Goal: Task Accomplishment & Management: Use online tool/utility

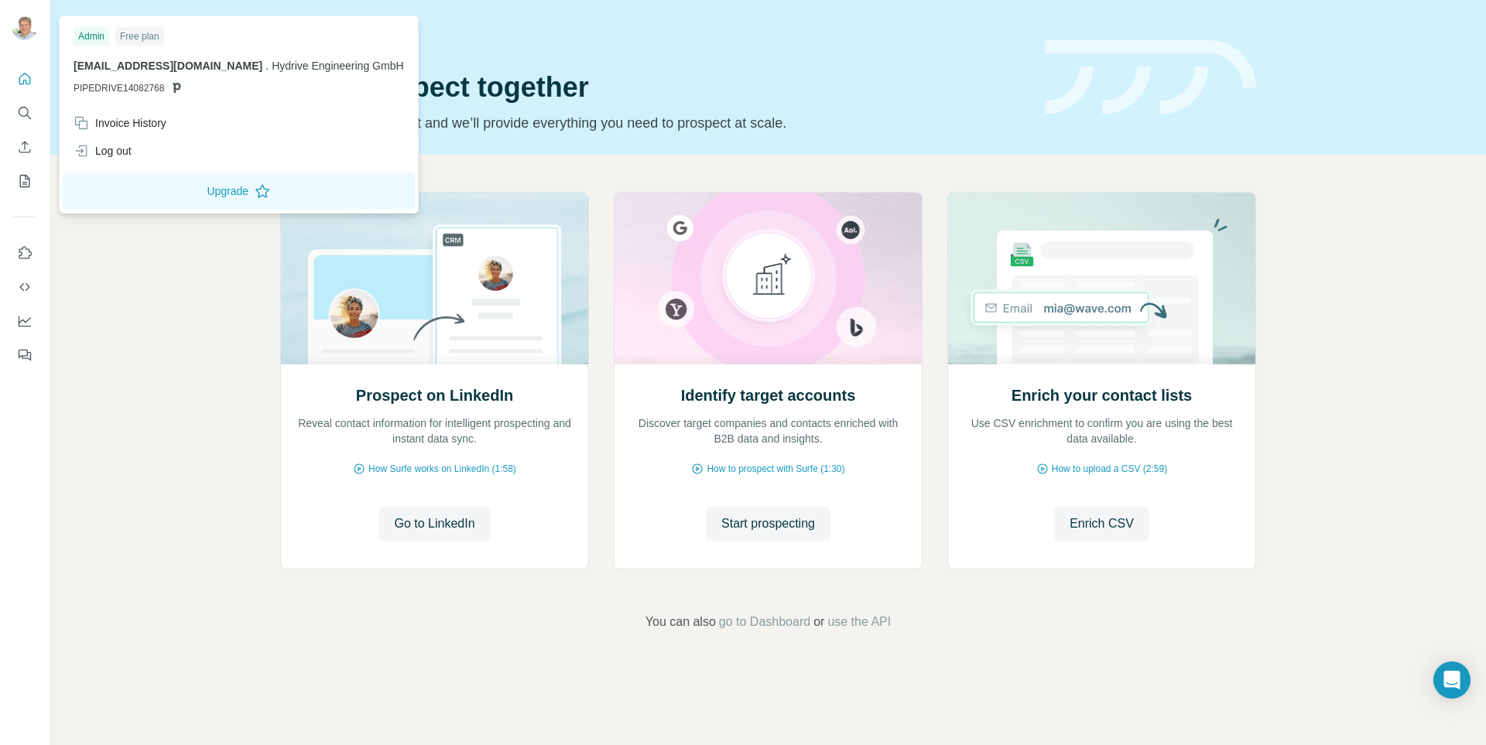
click at [138, 32] on div "Free plan" at bounding box center [139, 36] width 49 height 19
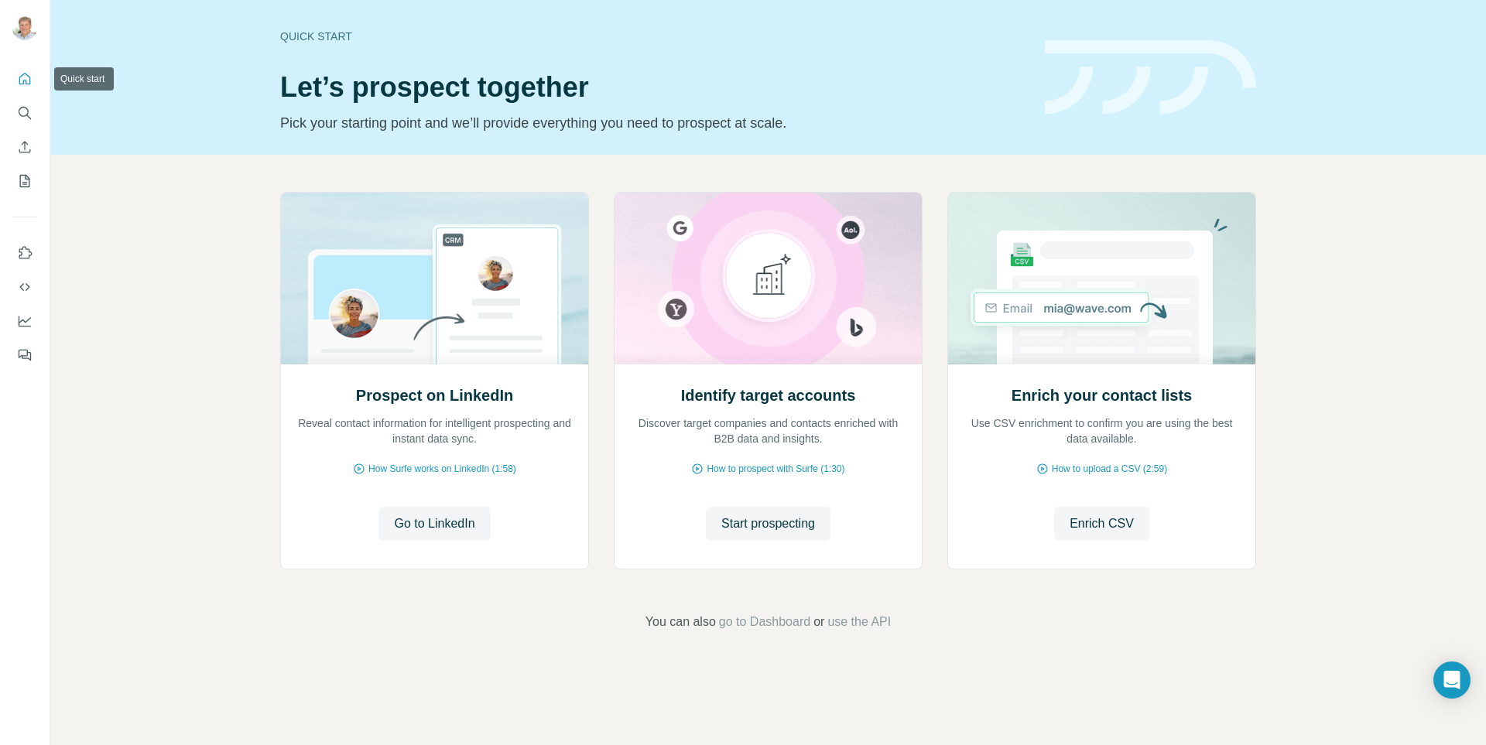
click at [22, 77] on icon "Quick start" at bounding box center [24, 78] width 15 height 15
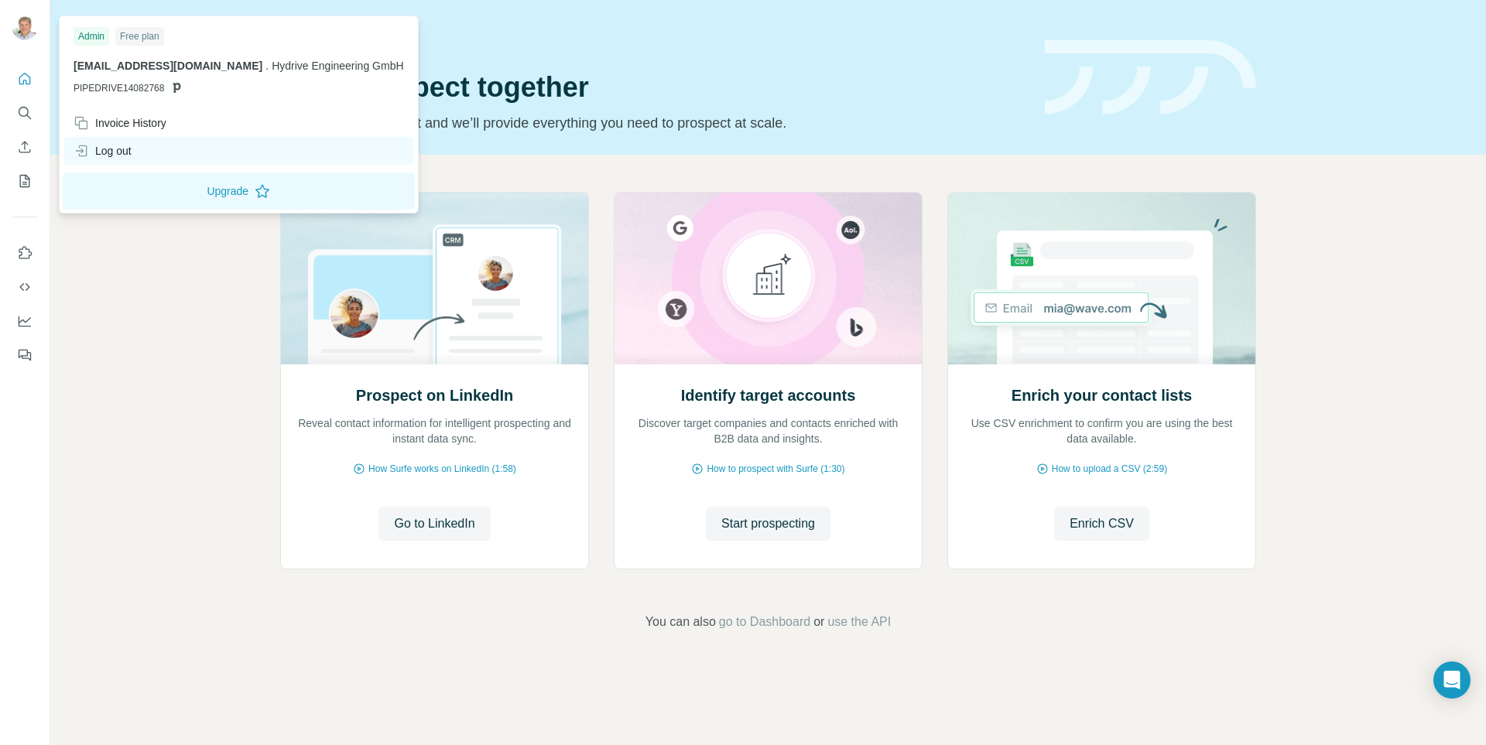
click at [121, 153] on div "Log out" at bounding box center [103, 150] width 58 height 15
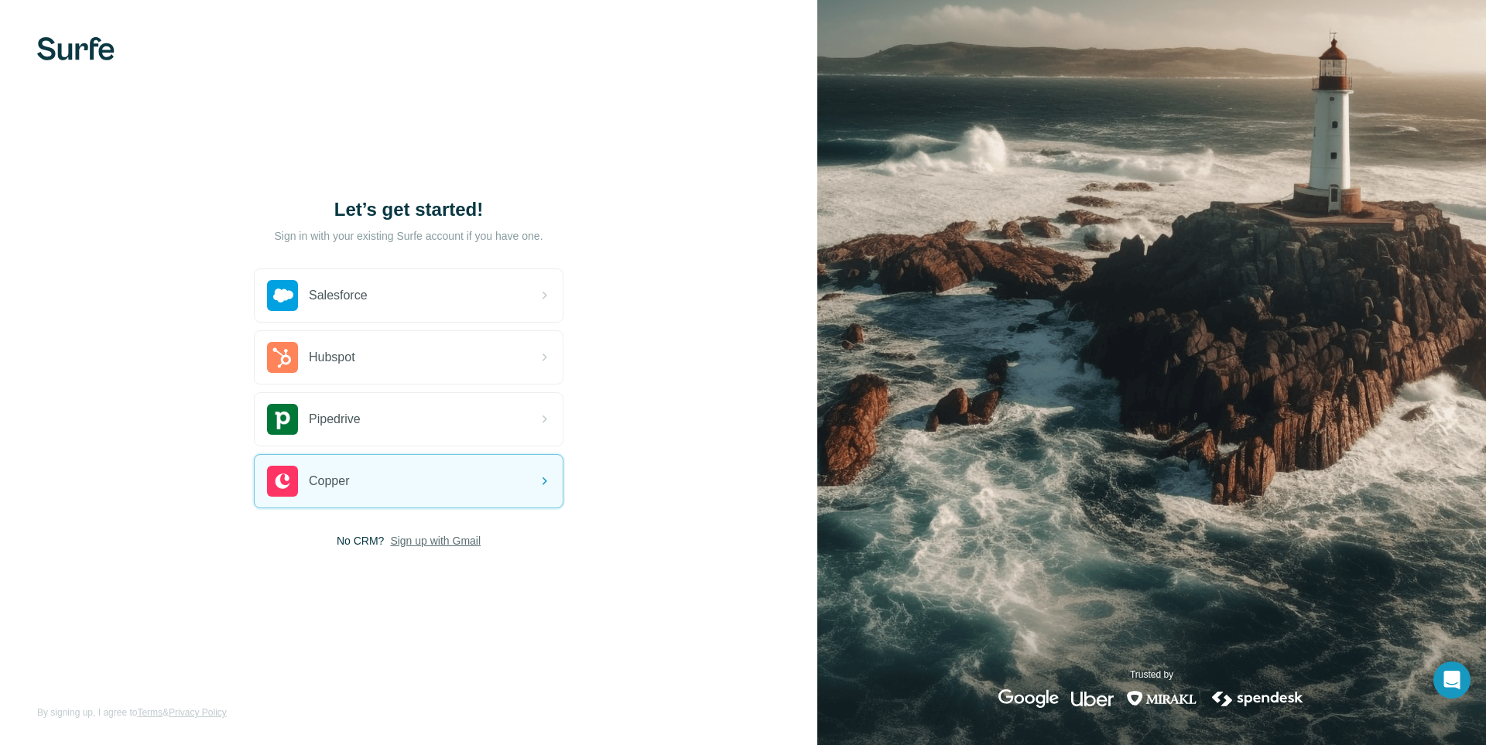
click at [423, 542] on span "Sign up with Gmail" at bounding box center [435, 540] width 91 height 15
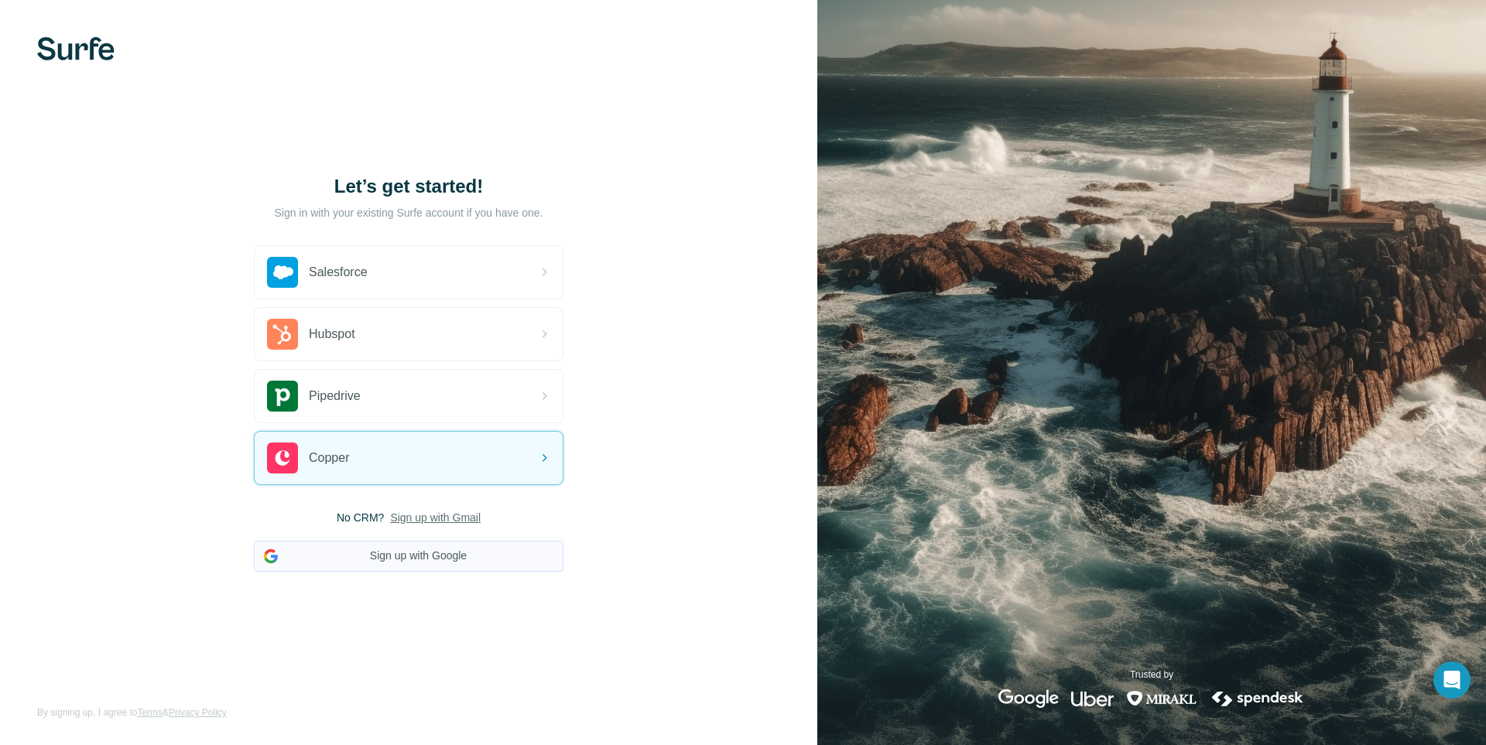
click at [356, 559] on button "Sign up with Google" at bounding box center [409, 556] width 310 height 31
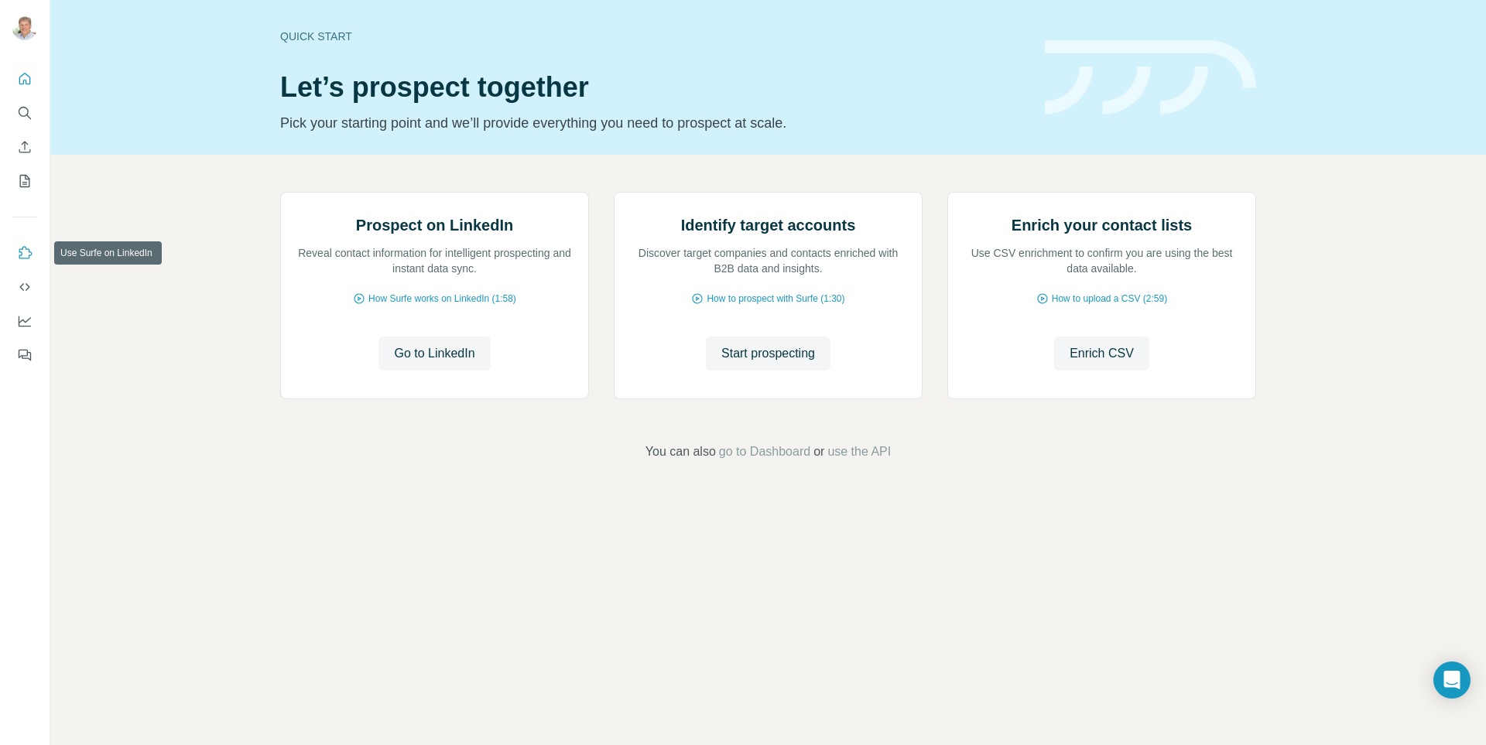
click at [26, 255] on icon "Use Surfe on LinkedIn" at bounding box center [24, 252] width 15 height 15
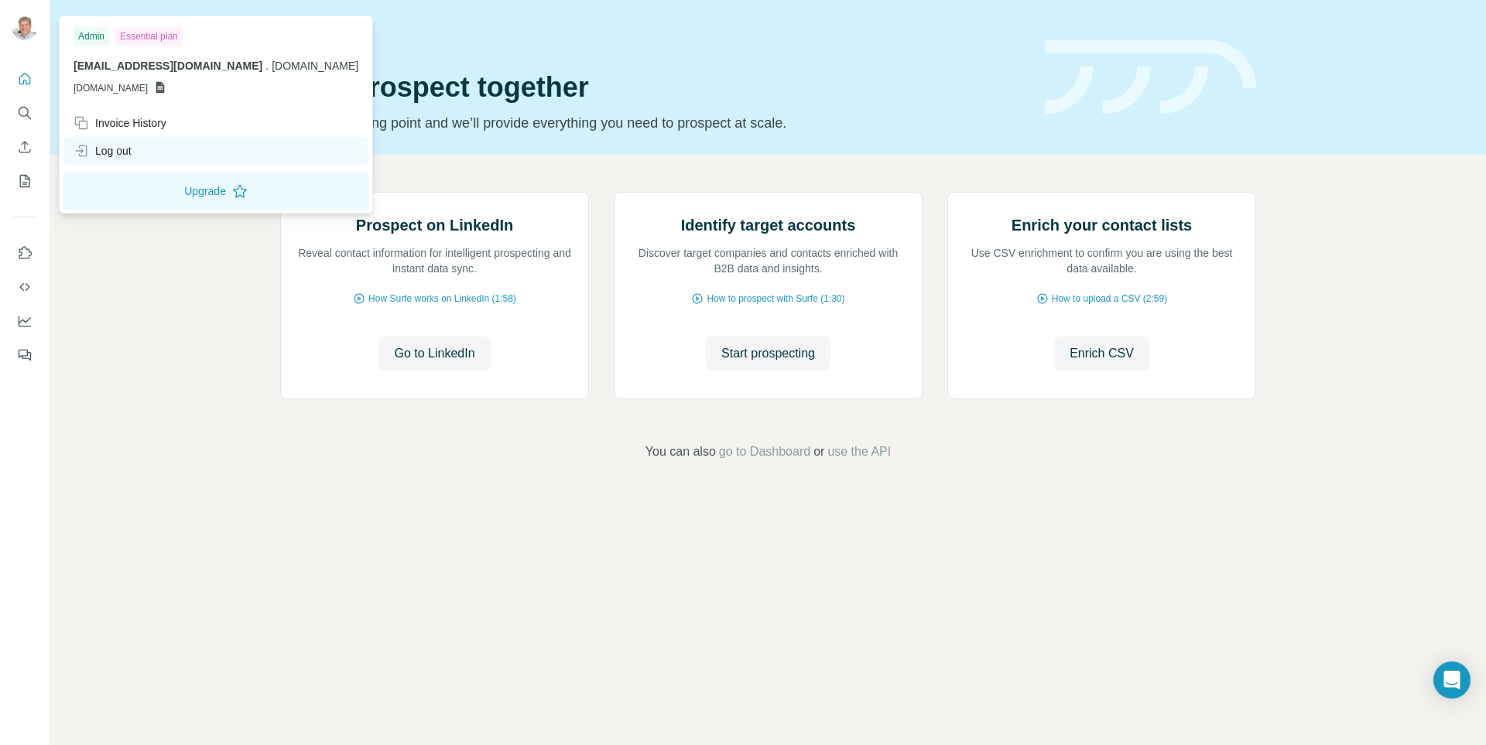
click at [115, 149] on div "Log out" at bounding box center [103, 150] width 58 height 15
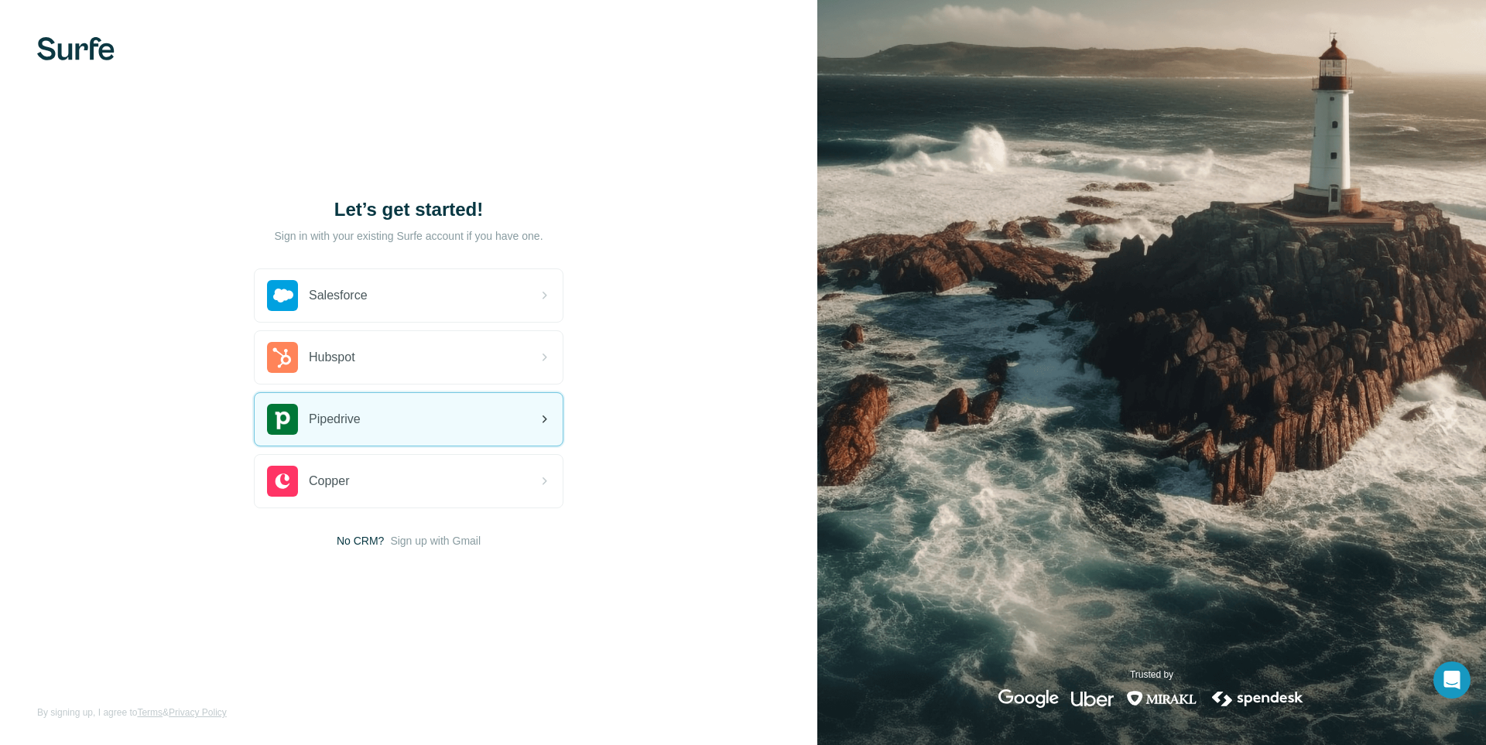
click at [456, 417] on div "Pipedrive" at bounding box center [409, 419] width 308 height 53
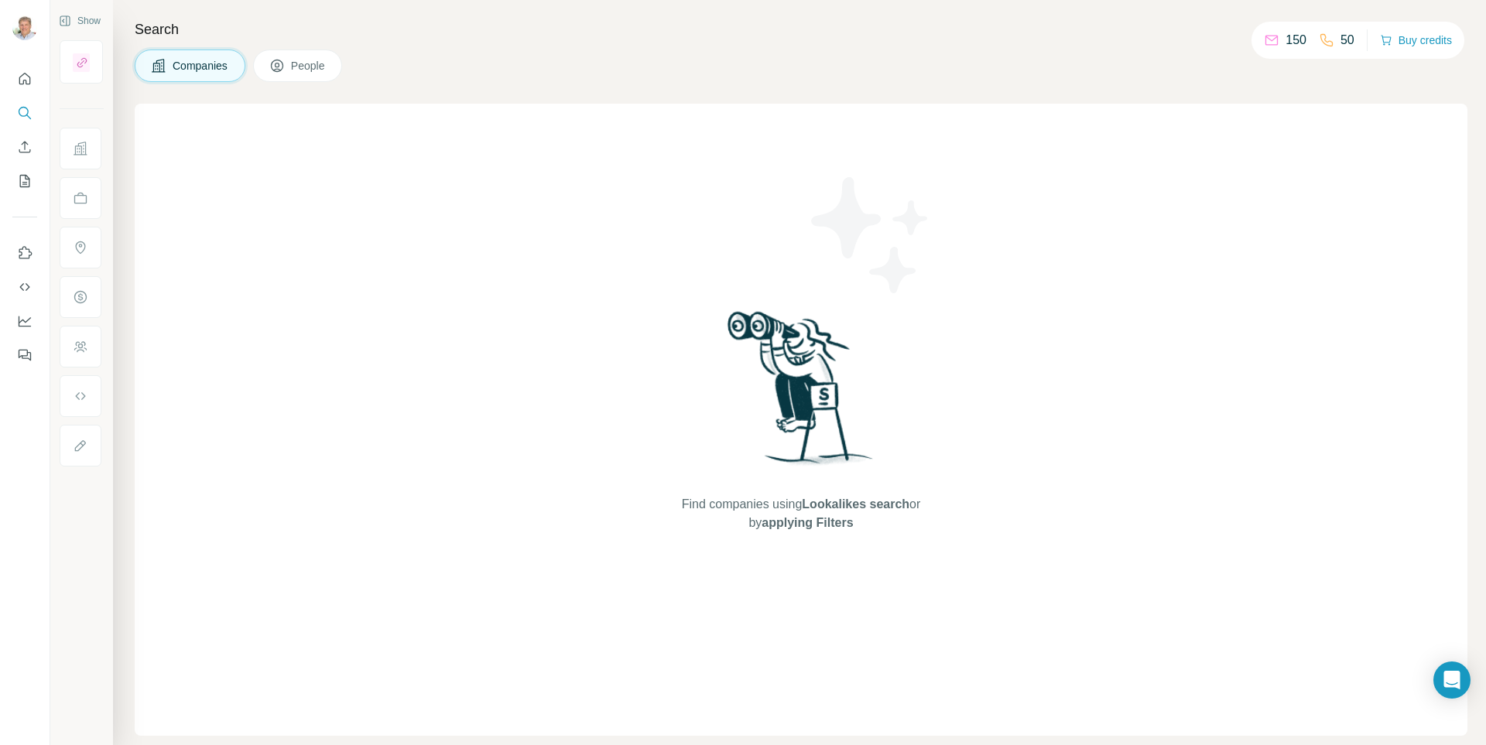
click at [389, 414] on div "Find companies using Lookalikes search or by applying Filters" at bounding box center [801, 420] width 1333 height 632
click at [29, 290] on icon "Use Surfe API" at bounding box center [24, 286] width 15 height 15
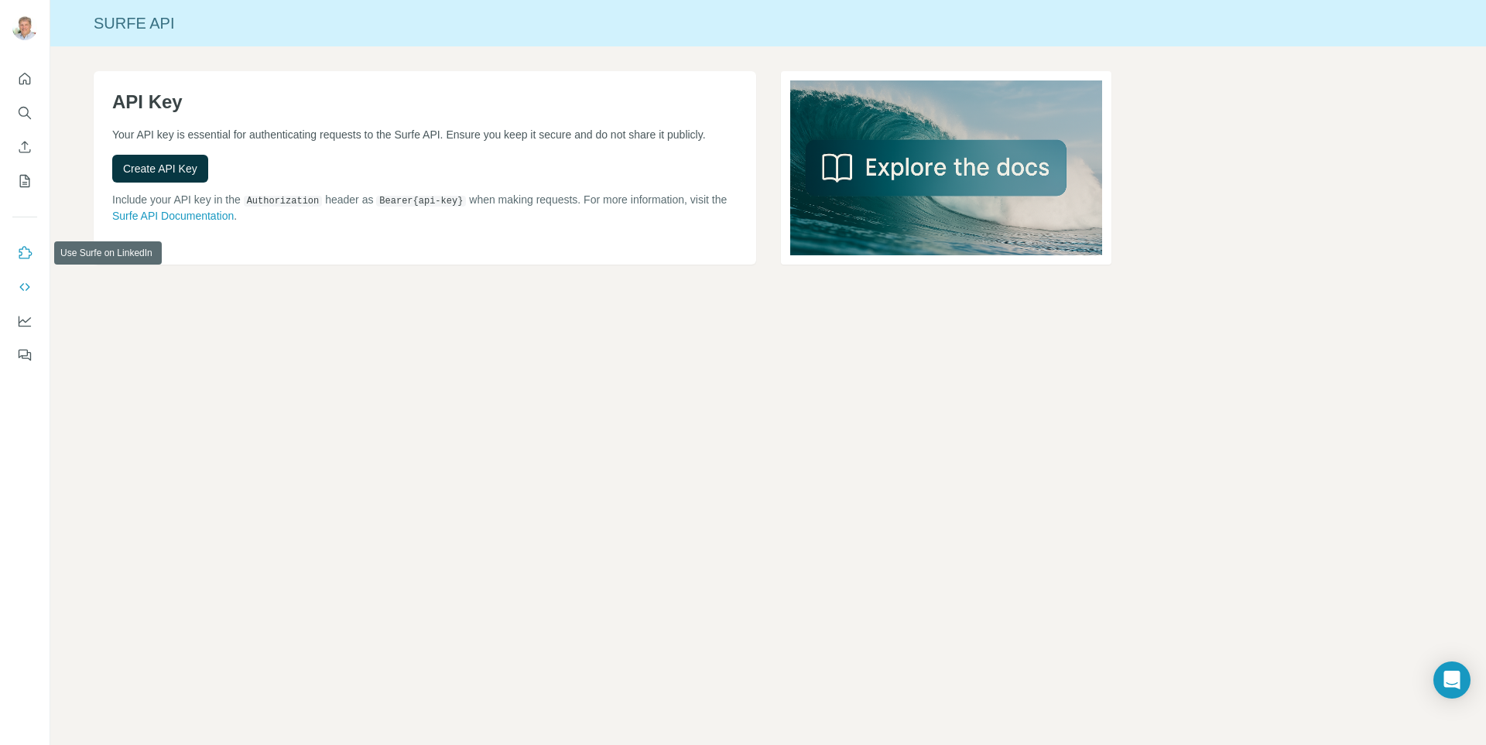
click at [27, 252] on icon "Use Surfe on LinkedIn" at bounding box center [24, 252] width 15 height 15
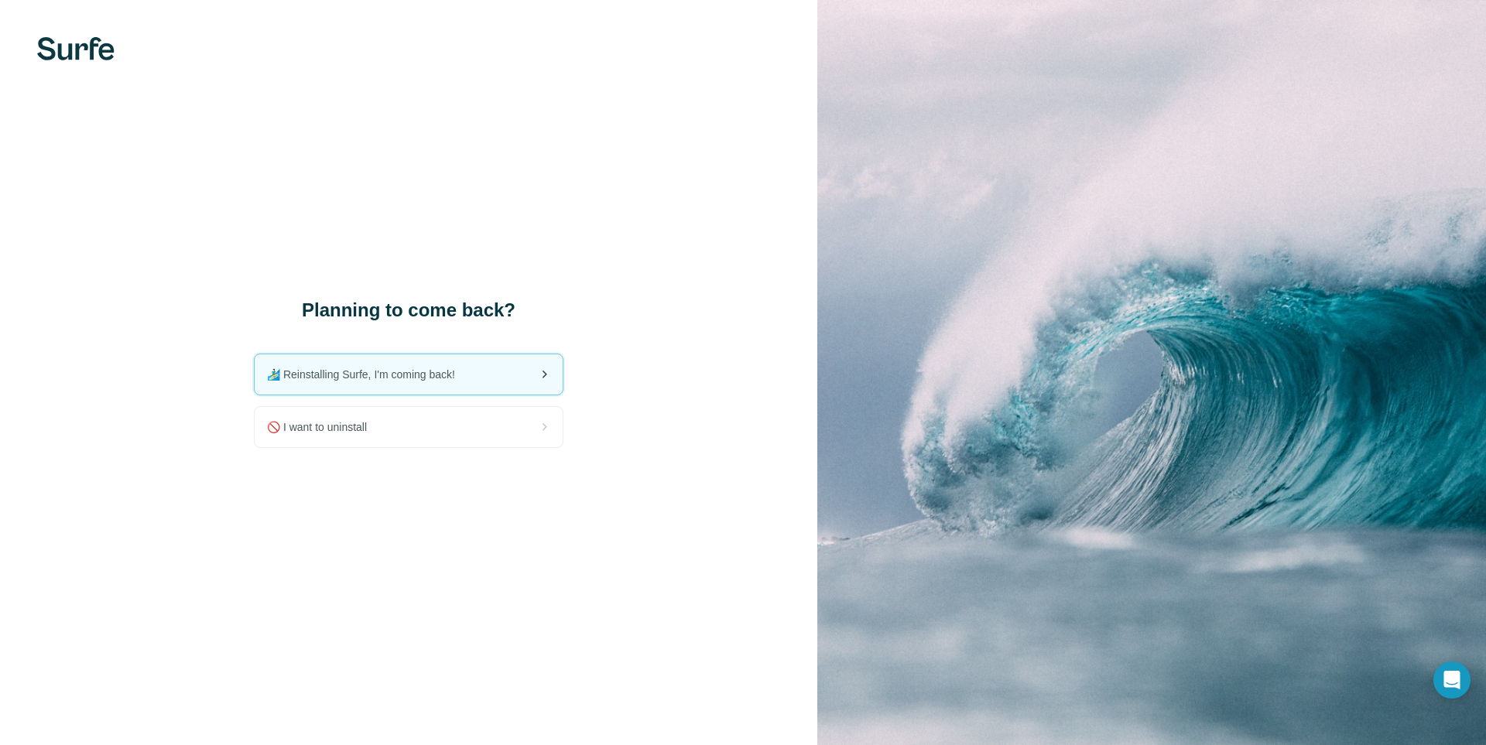
click at [483, 370] on div "🏄🏻‍♂️ Reinstalling Surfe, I'm coming back!" at bounding box center [409, 374] width 308 height 40
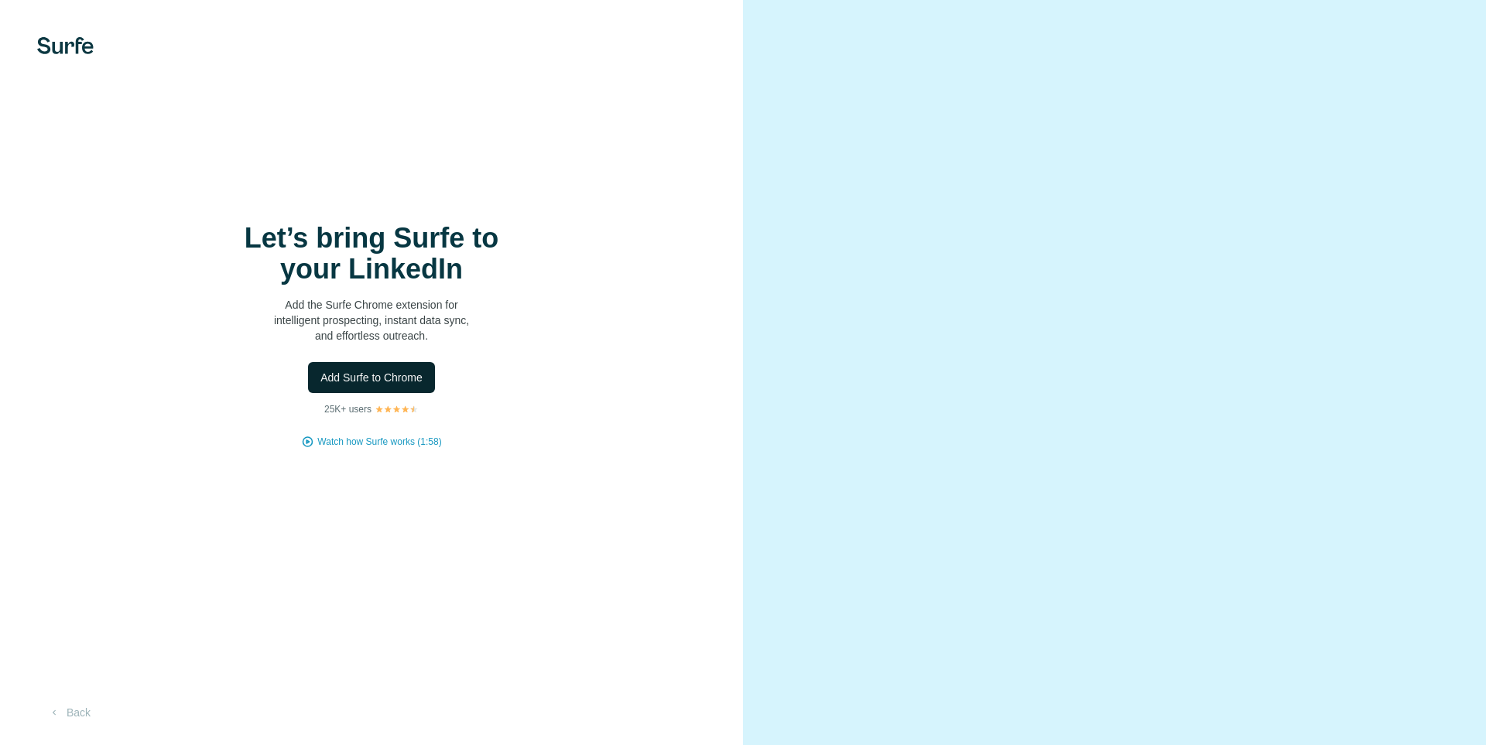
click at [377, 378] on span "Add Surfe to Chrome" at bounding box center [371, 377] width 102 height 15
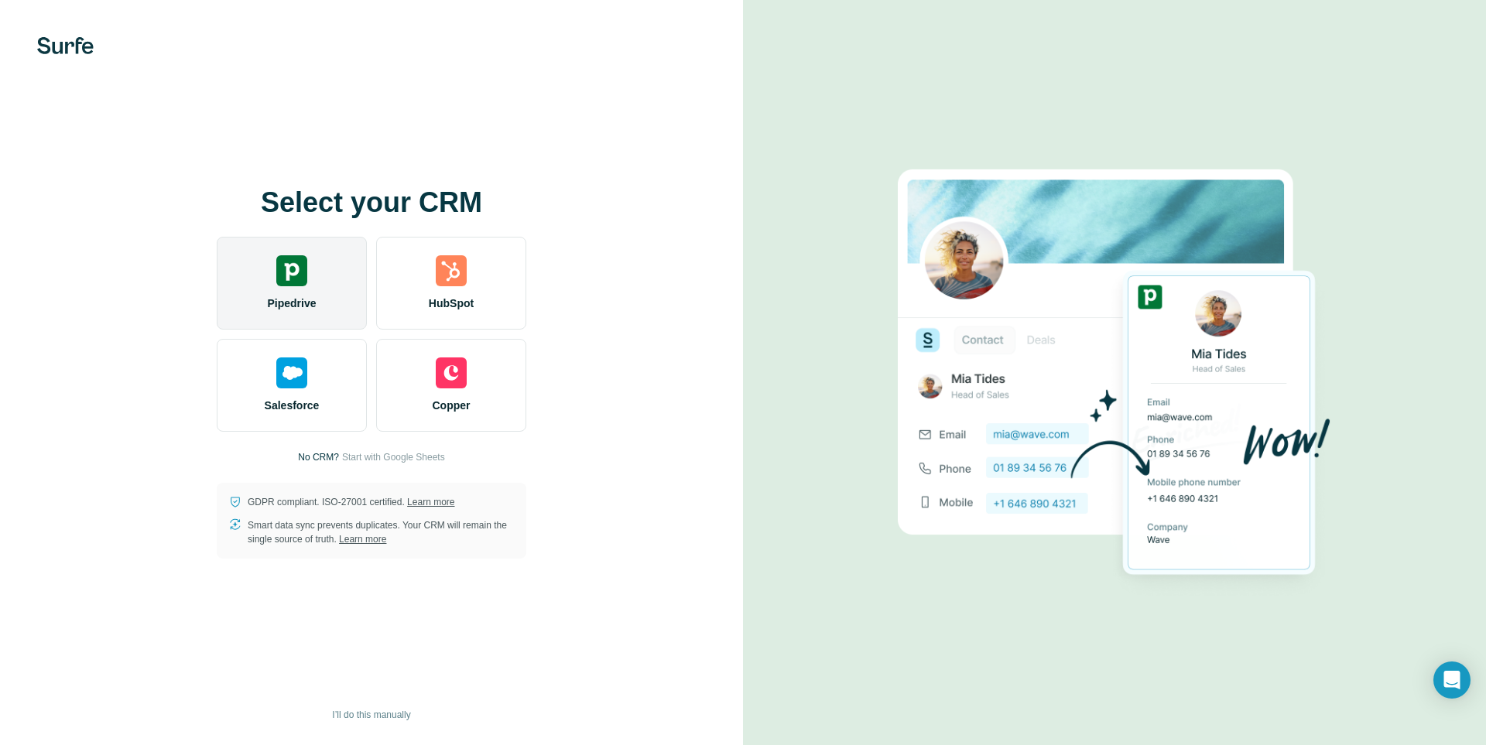
click at [287, 280] on div at bounding box center [291, 270] width 31 height 31
